Goal: Manage account settings

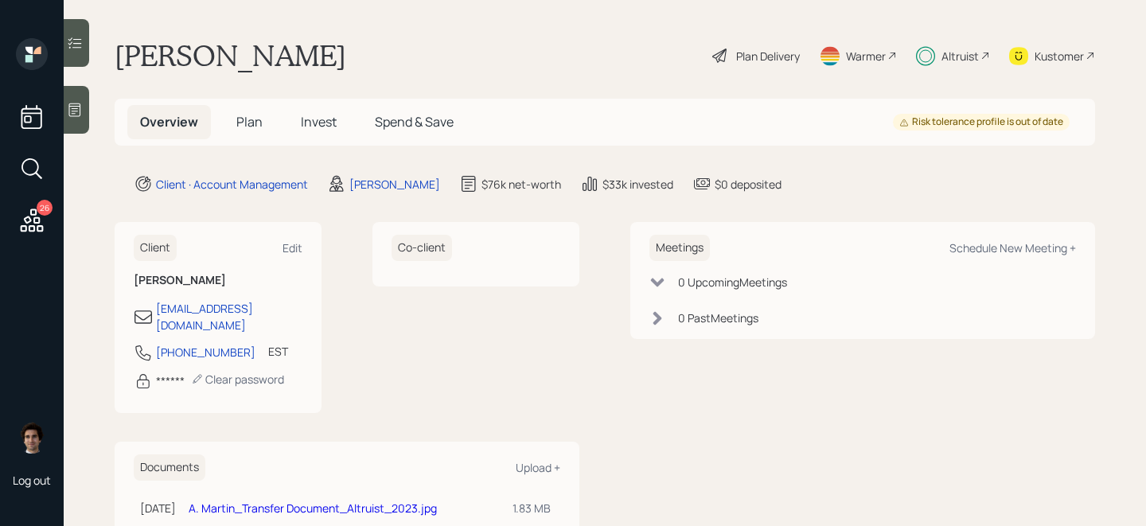
click at [239, 103] on div "Overview Plan Invest Spend & Save Risk tolerance profile is out of date" at bounding box center [605, 122] width 981 height 47
click at [250, 121] on span "Plan" at bounding box center [249, 122] width 26 height 18
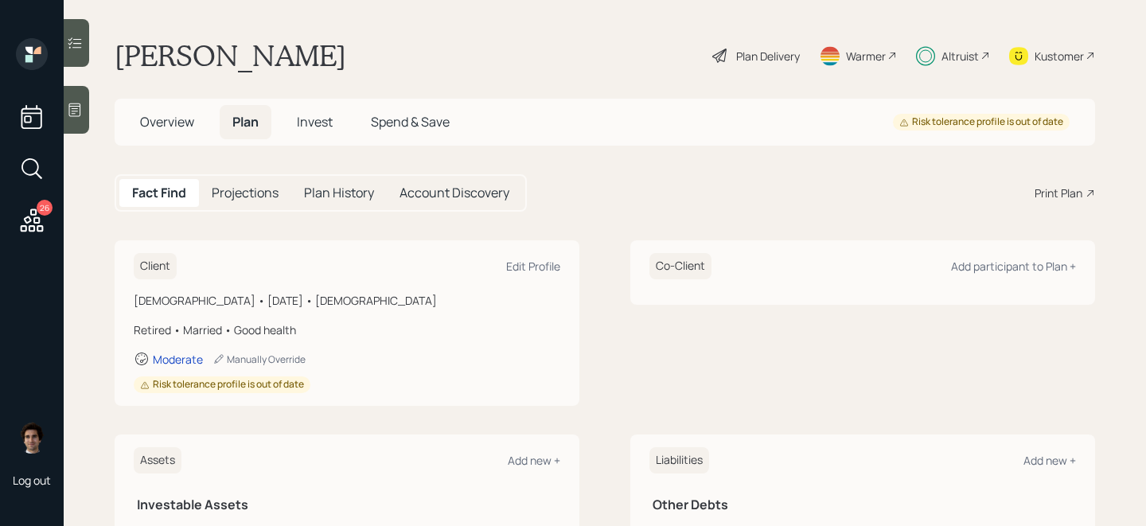
click at [180, 123] on span "Overview" at bounding box center [167, 122] width 54 height 18
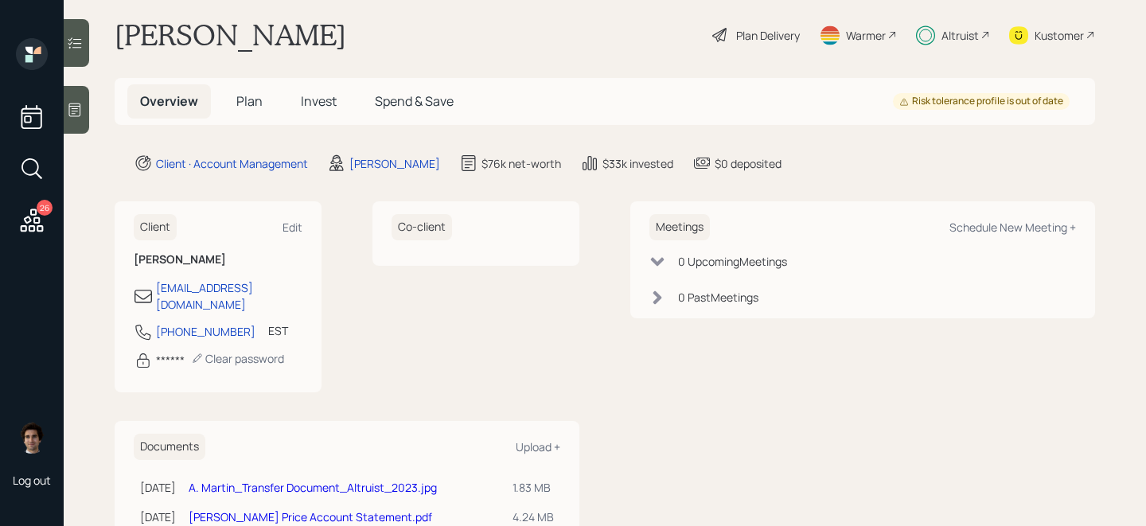
scroll to position [18, 0]
click at [938, 14] on main "Andrew Martin Plan Delivery Warmer Altruist Kustomer Overview Plan Invest Spend…" at bounding box center [605, 263] width 1082 height 526
click at [935, 50] on div "Altruist" at bounding box center [953, 37] width 74 height 35
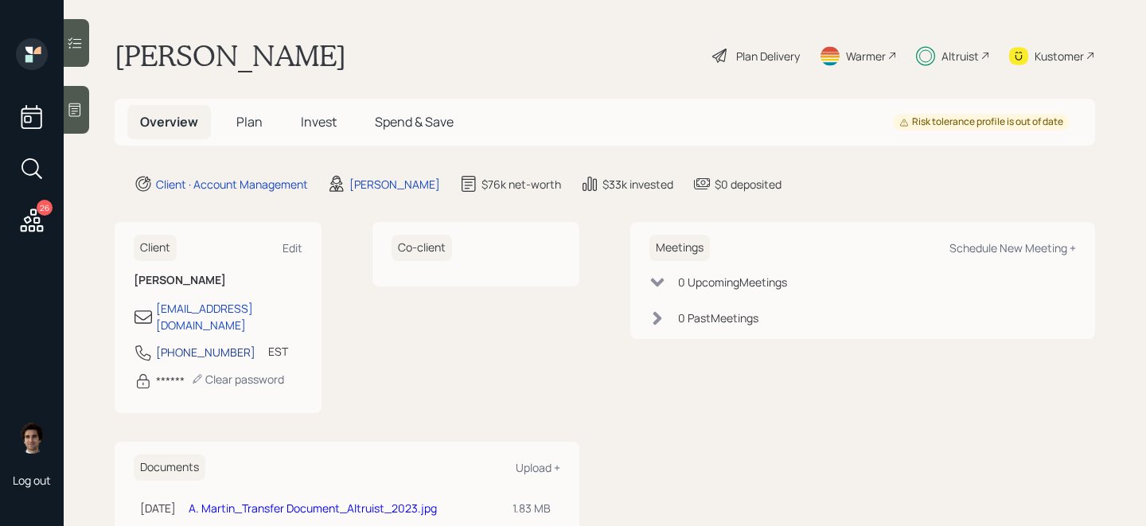
click at [200, 344] on div "[PHONE_NUMBER]" at bounding box center [205, 352] width 99 height 17
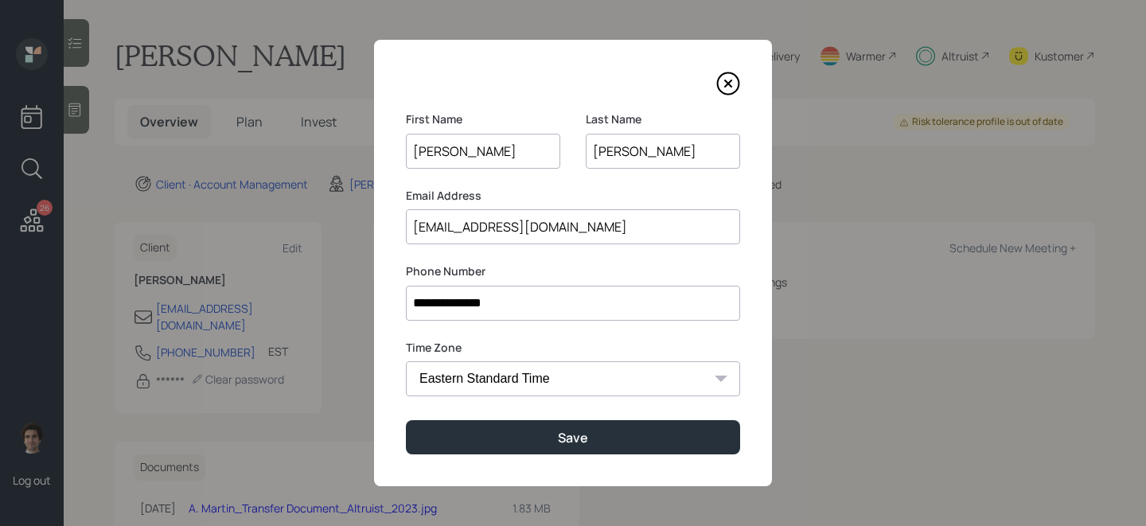
drag, startPoint x: 471, startPoint y: 294, endPoint x: 449, endPoint y: 297, distance: 22.4
click at [449, 297] on input "**********" at bounding box center [573, 303] width 334 height 35
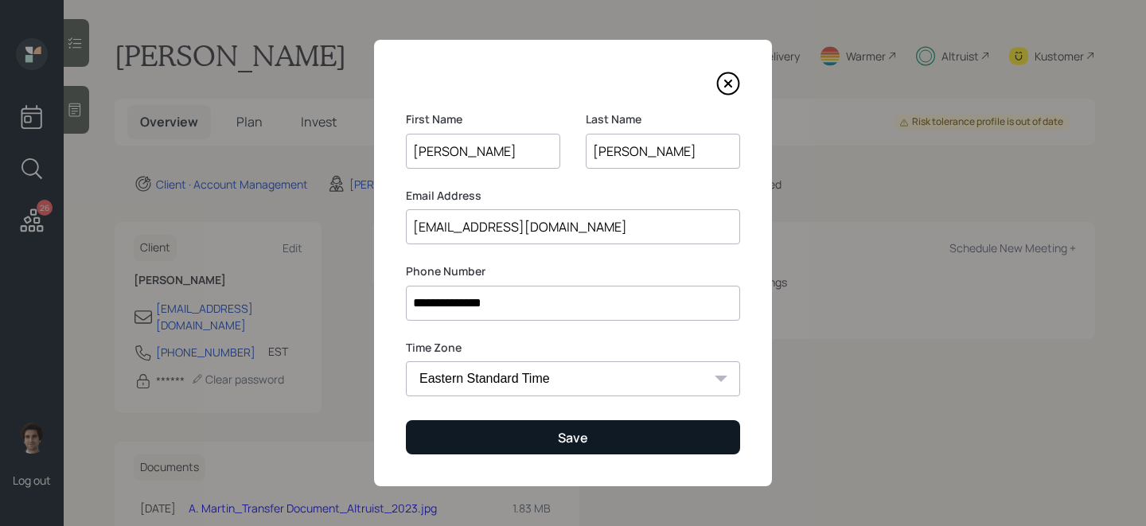
type input "**********"
click at [638, 439] on button "Save" at bounding box center [573, 437] width 334 height 34
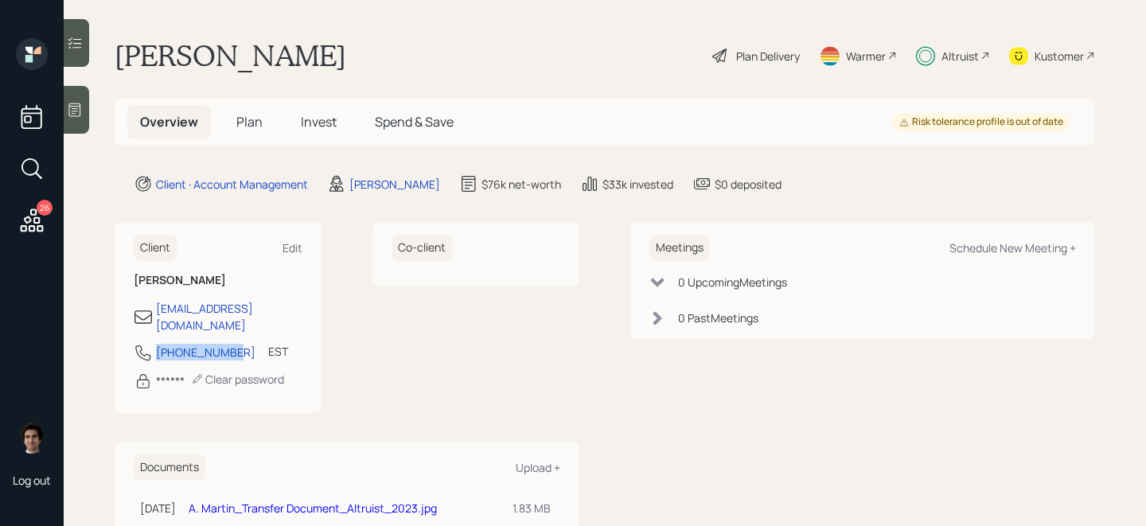
drag, startPoint x: 235, startPoint y: 335, endPoint x: 150, endPoint y: 339, distance: 85.3
click at [150, 343] on div "[PHONE_NUMBER] EST Currently 4:45 PM" at bounding box center [218, 357] width 169 height 29
copy div "[PHONE_NUMBER]"
